Goal: Find specific page/section: Find specific page/section

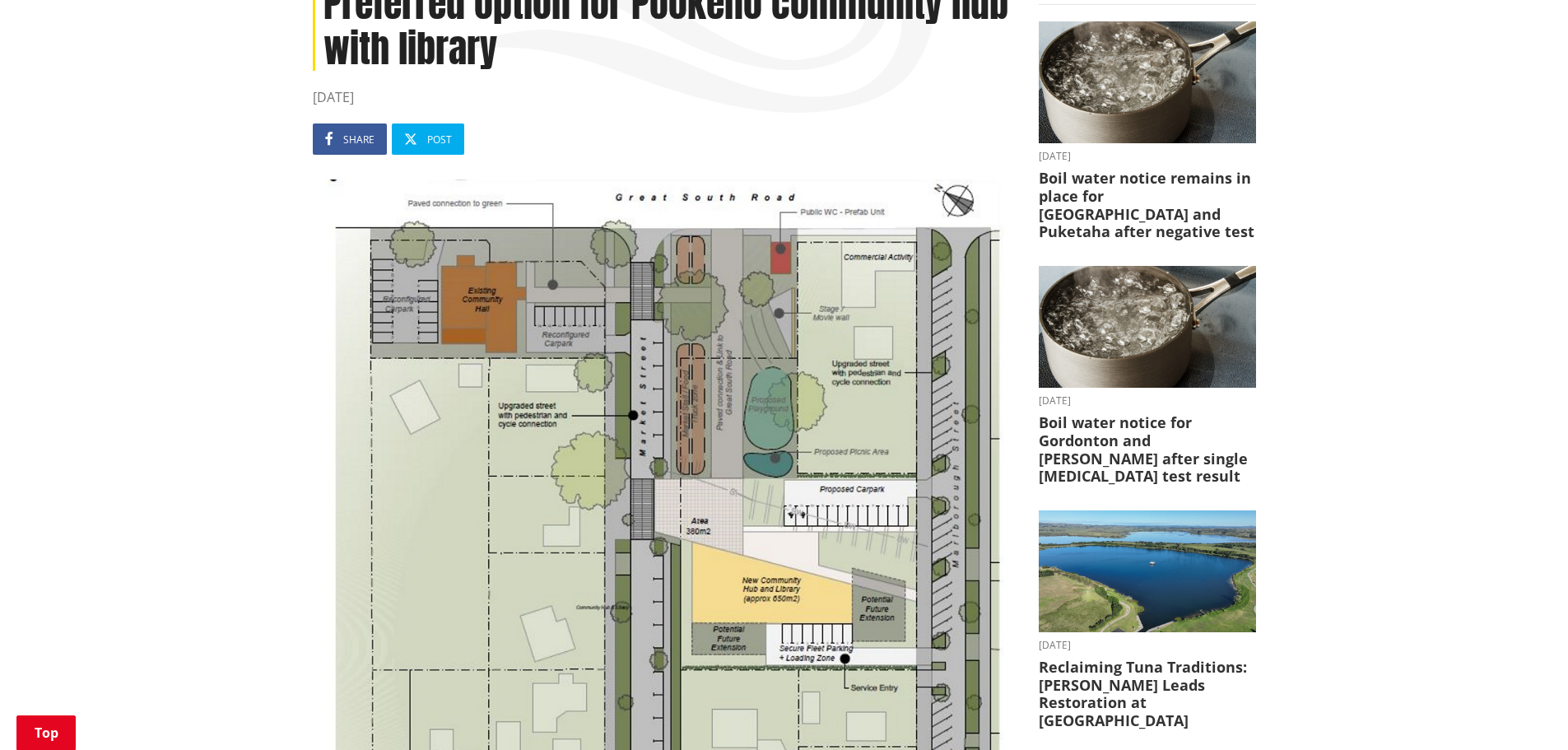
scroll to position [329, 0]
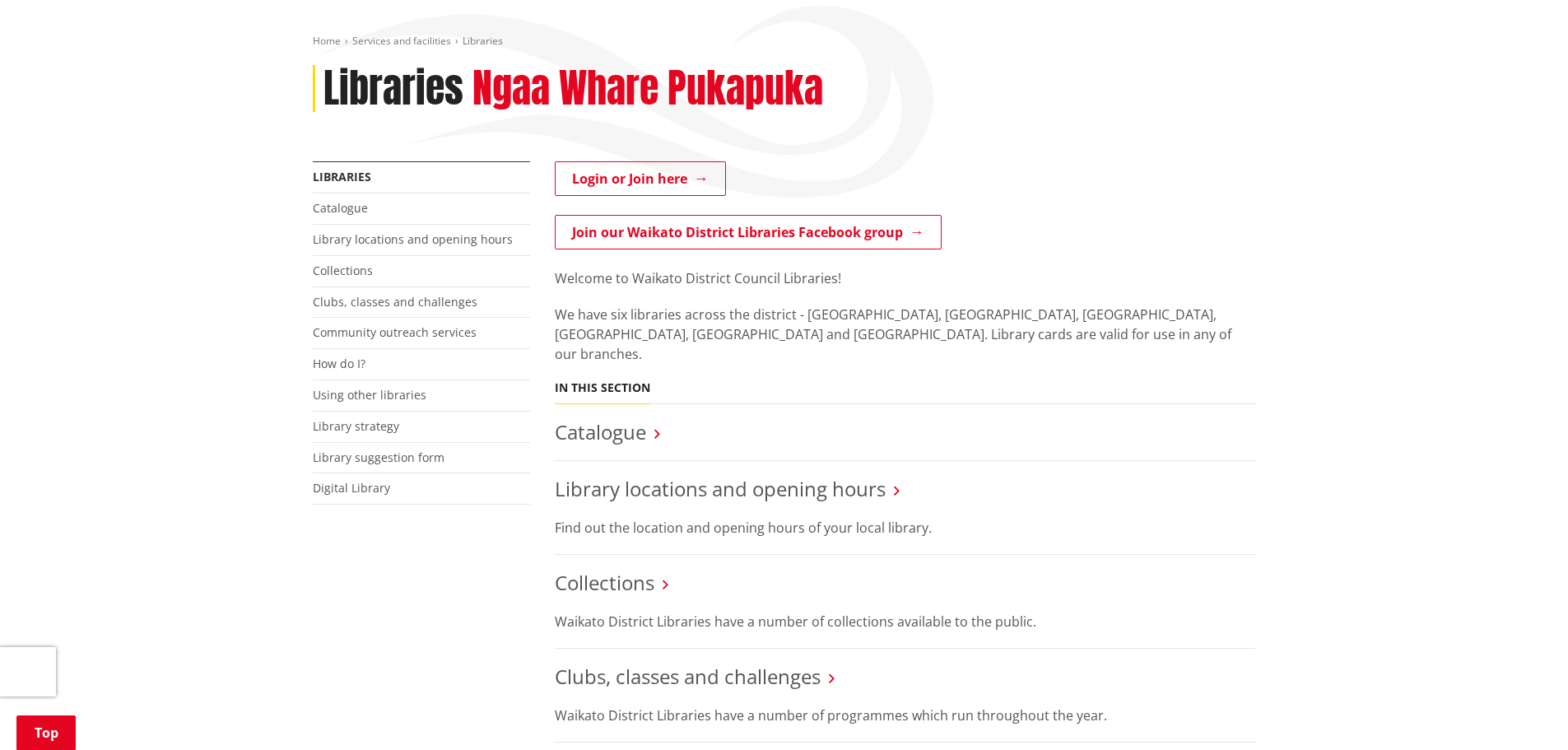
scroll to position [494, 0]
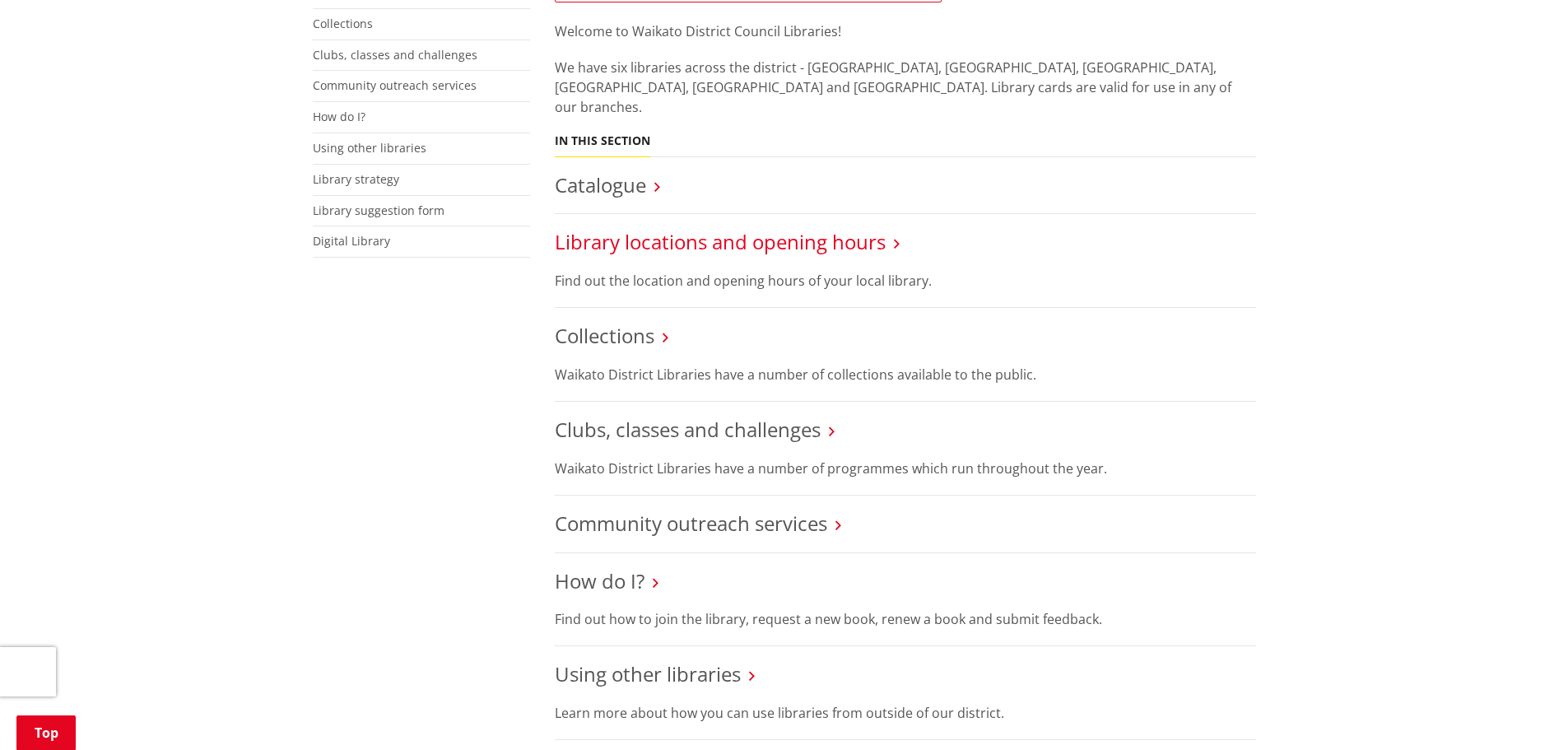
click at [880, 228] on link "Library locations and opening hours" at bounding box center [720, 241] width 331 height 28
